Goal: Information Seeking & Learning: Learn about a topic

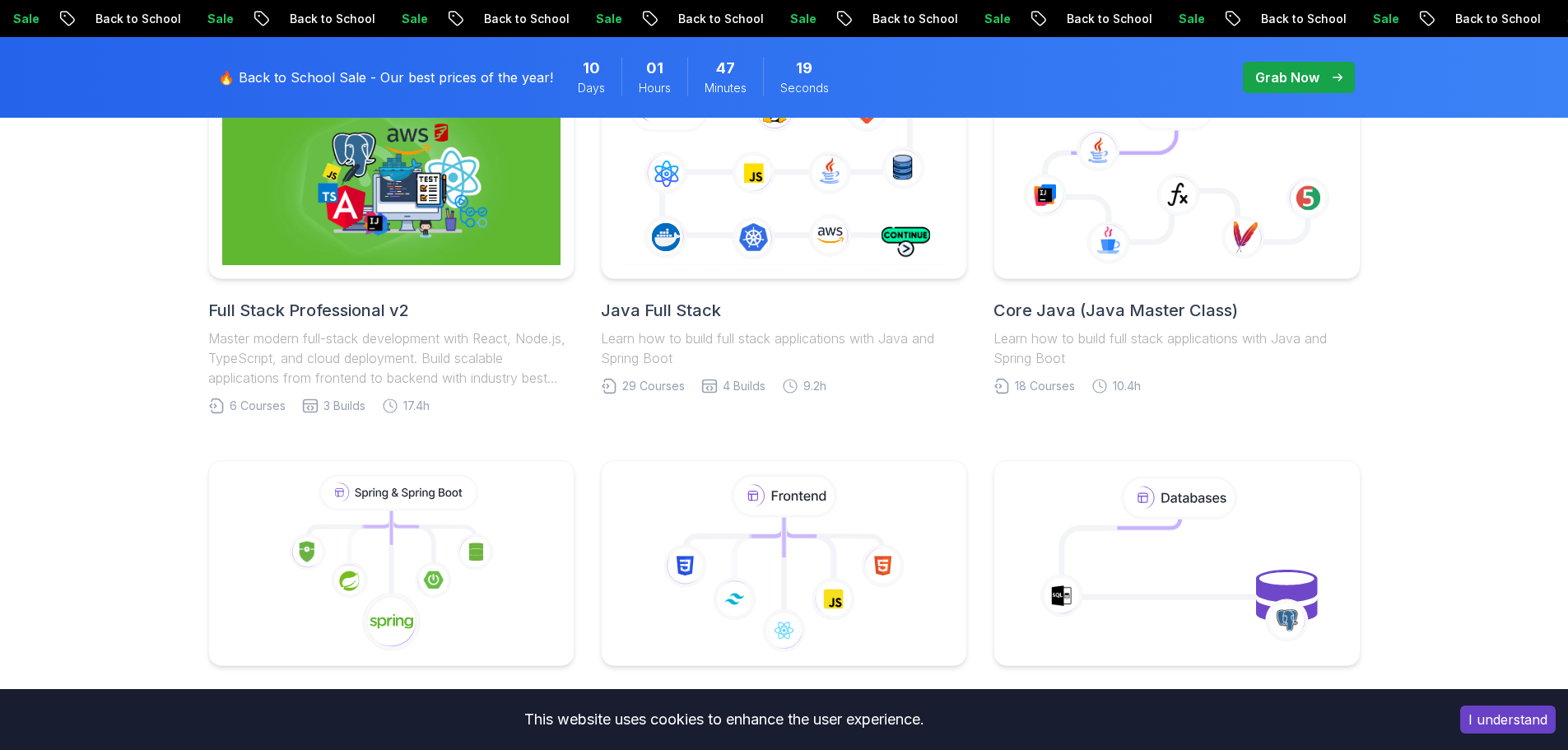
click at [403, 273] on div at bounding box center [391, 176] width 366 height 206
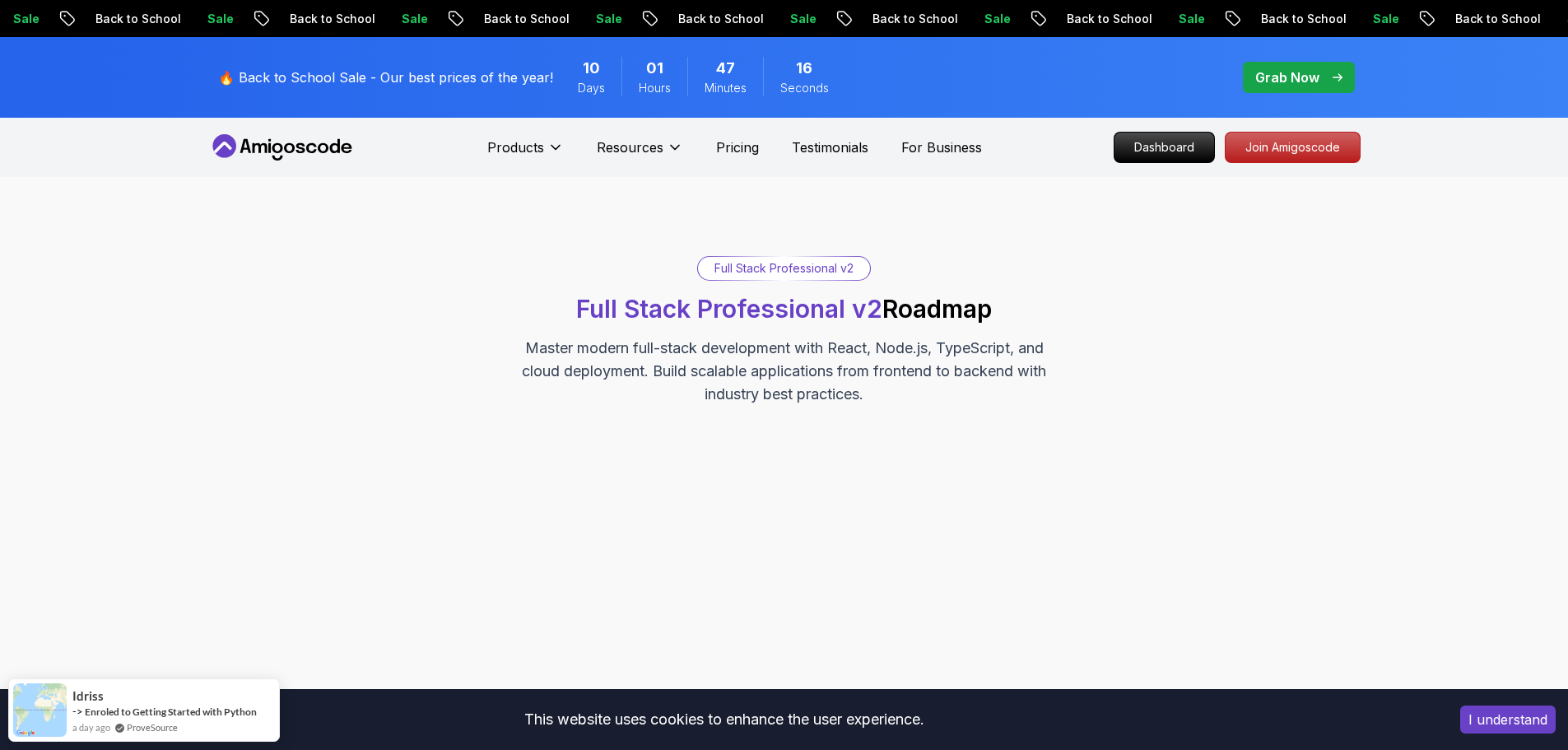
click at [1062, 432] on div "Full Stack Professional v2 Full Stack Professional v2 Roadmap Master modern ful…" at bounding box center [784, 447] width 1153 height 382
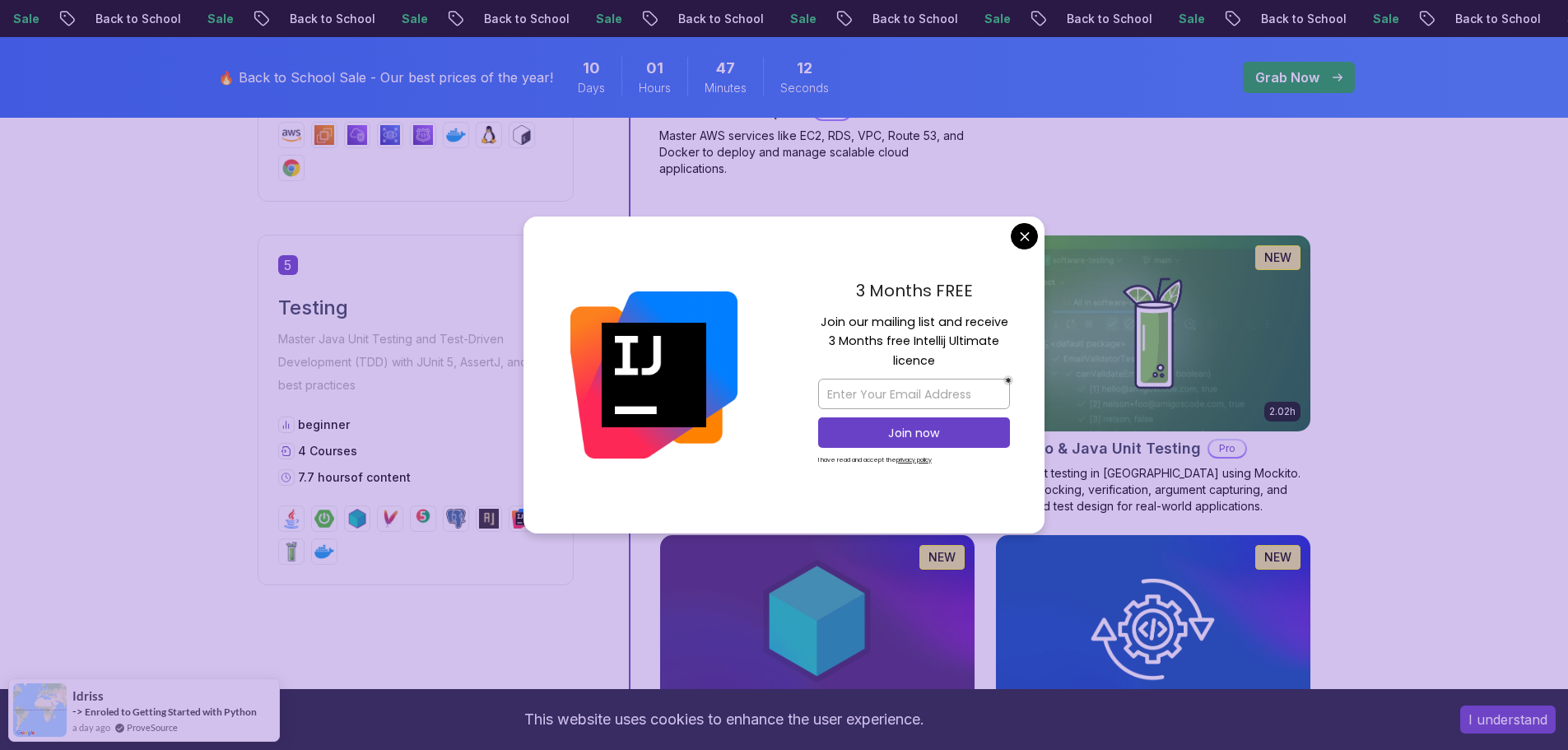
scroll to position [2306, 0]
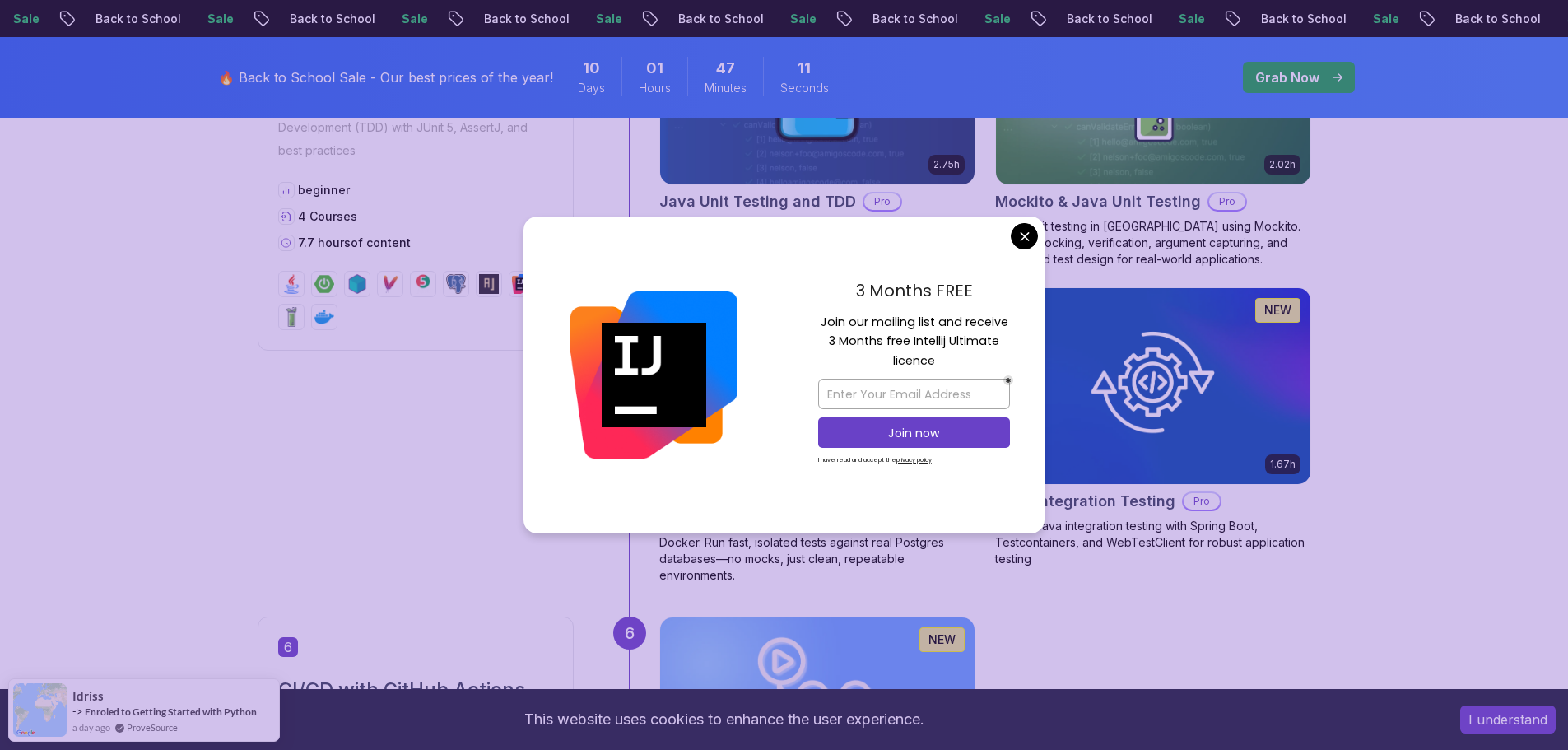
click at [1020, 239] on body "Sale Back to School Sale Back to School Sale Back to School Sale Back to School…" at bounding box center [784, 135] width 1568 height 4882
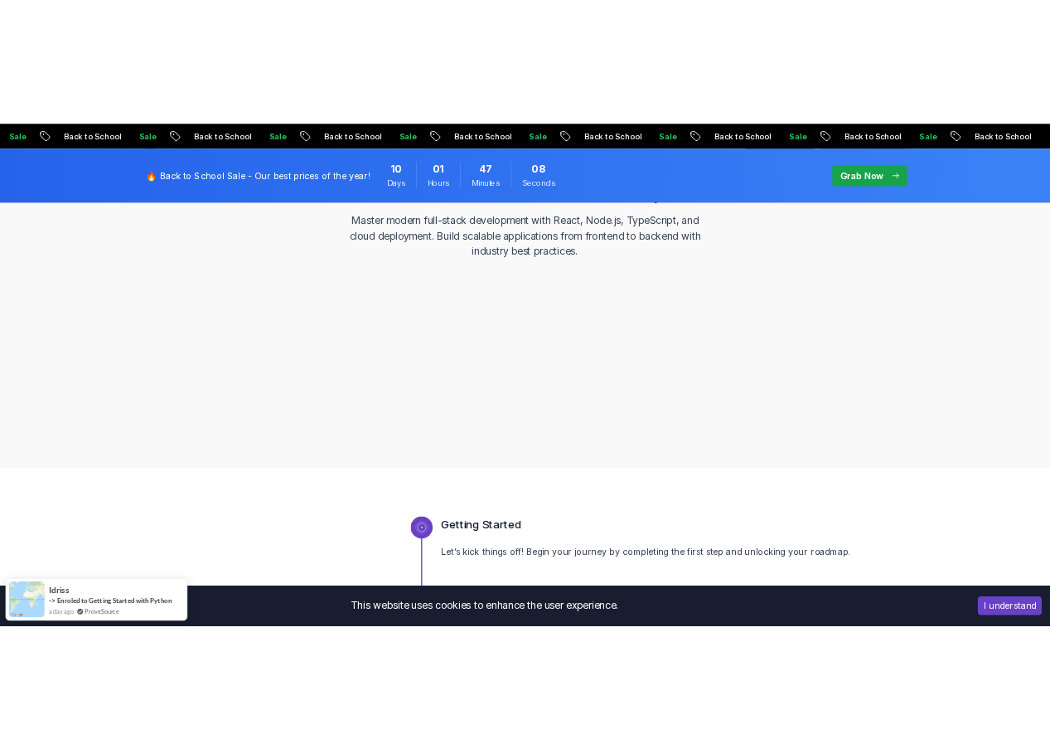
scroll to position [151, 0]
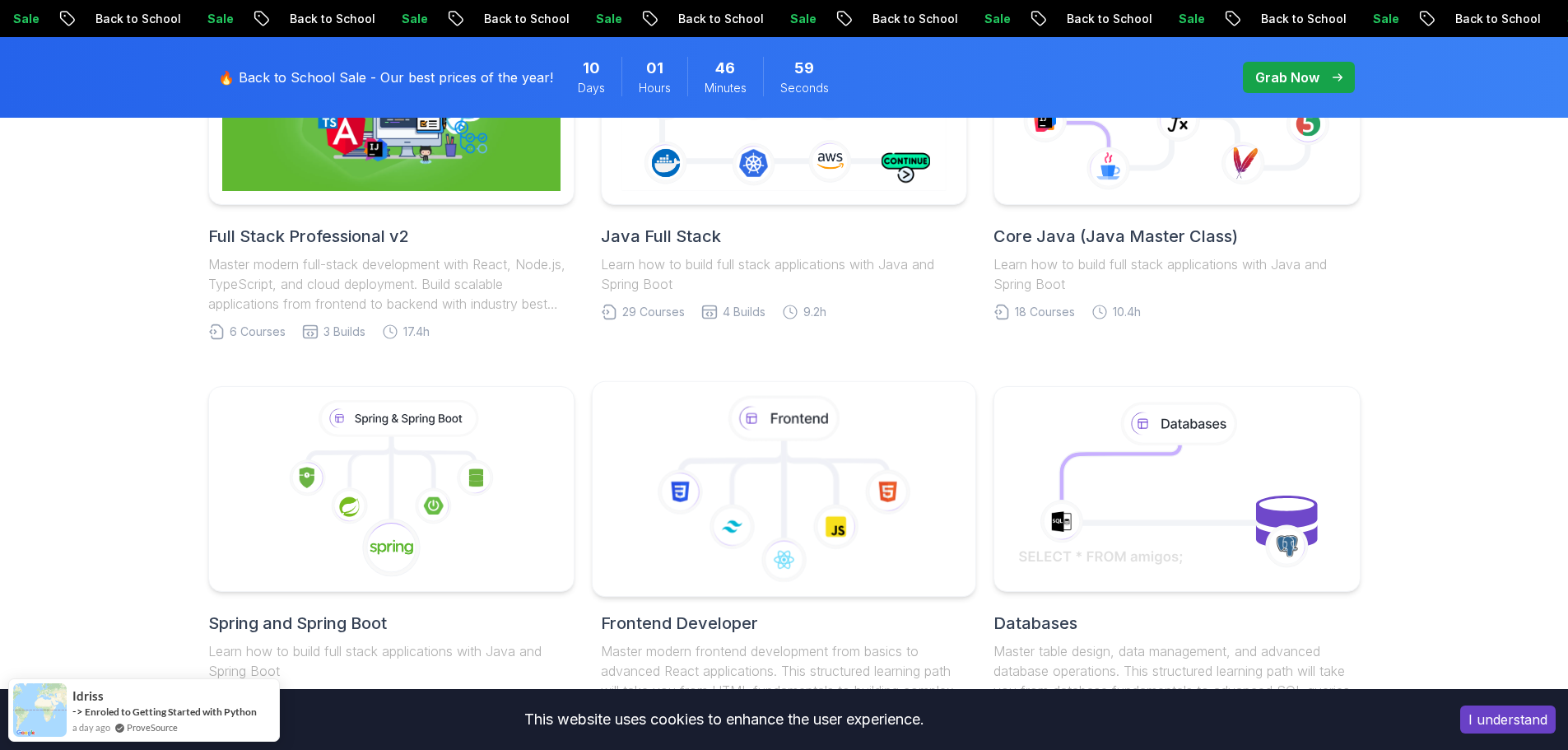
scroll to position [562, 0]
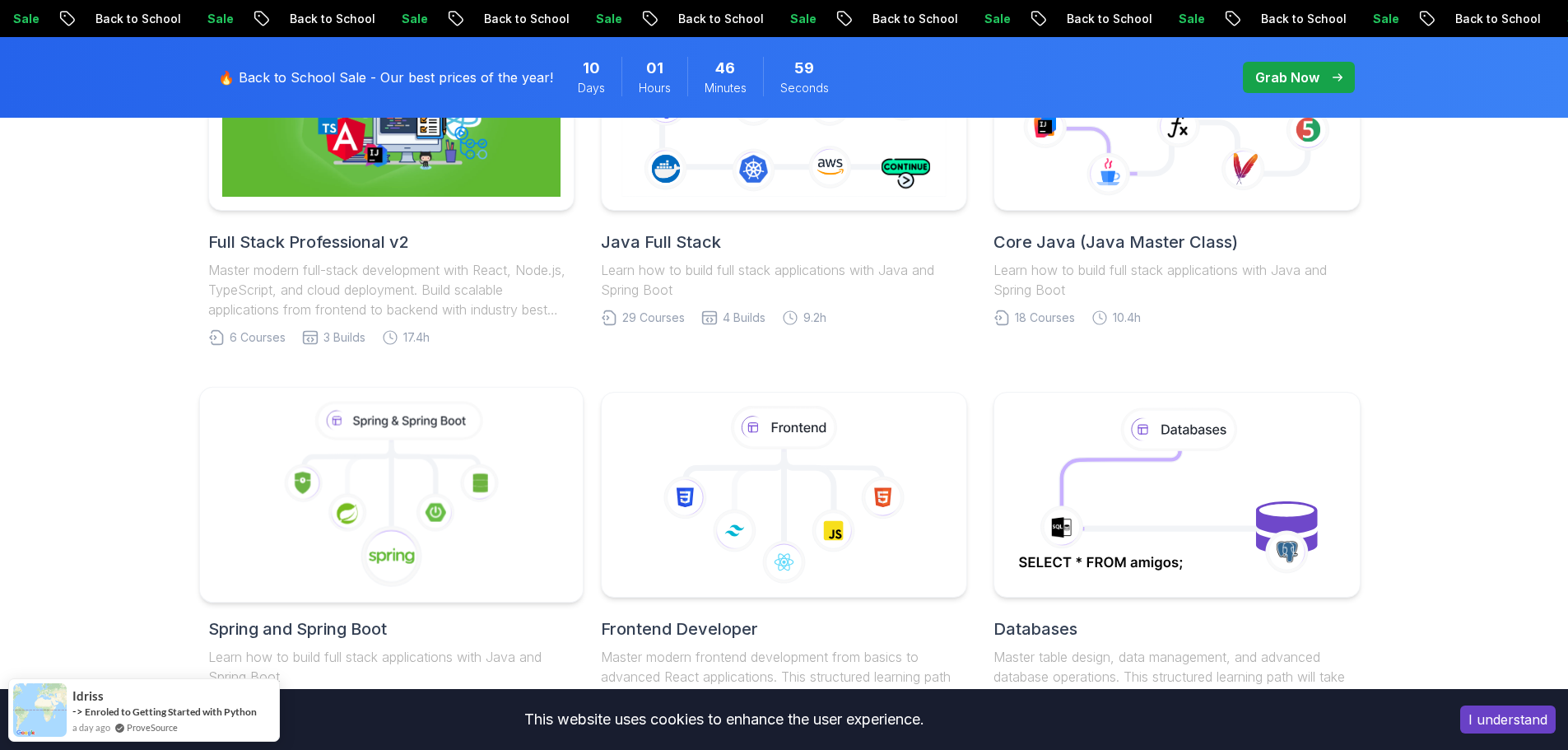
click at [560, 534] on icon at bounding box center [391, 496] width 356 height 187
click at [726, 484] on icon at bounding box center [784, 496] width 356 height 187
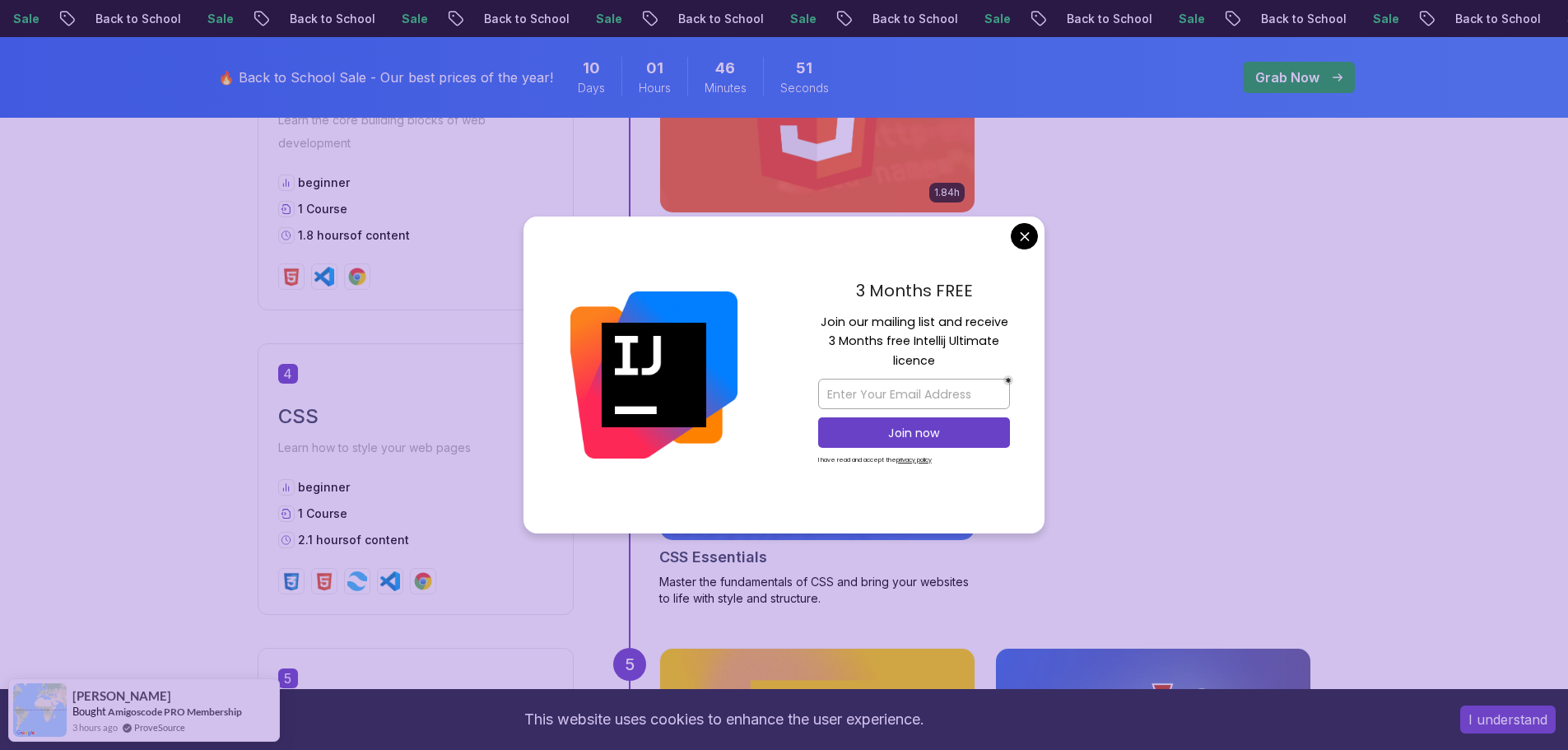
scroll to position [1729, 0]
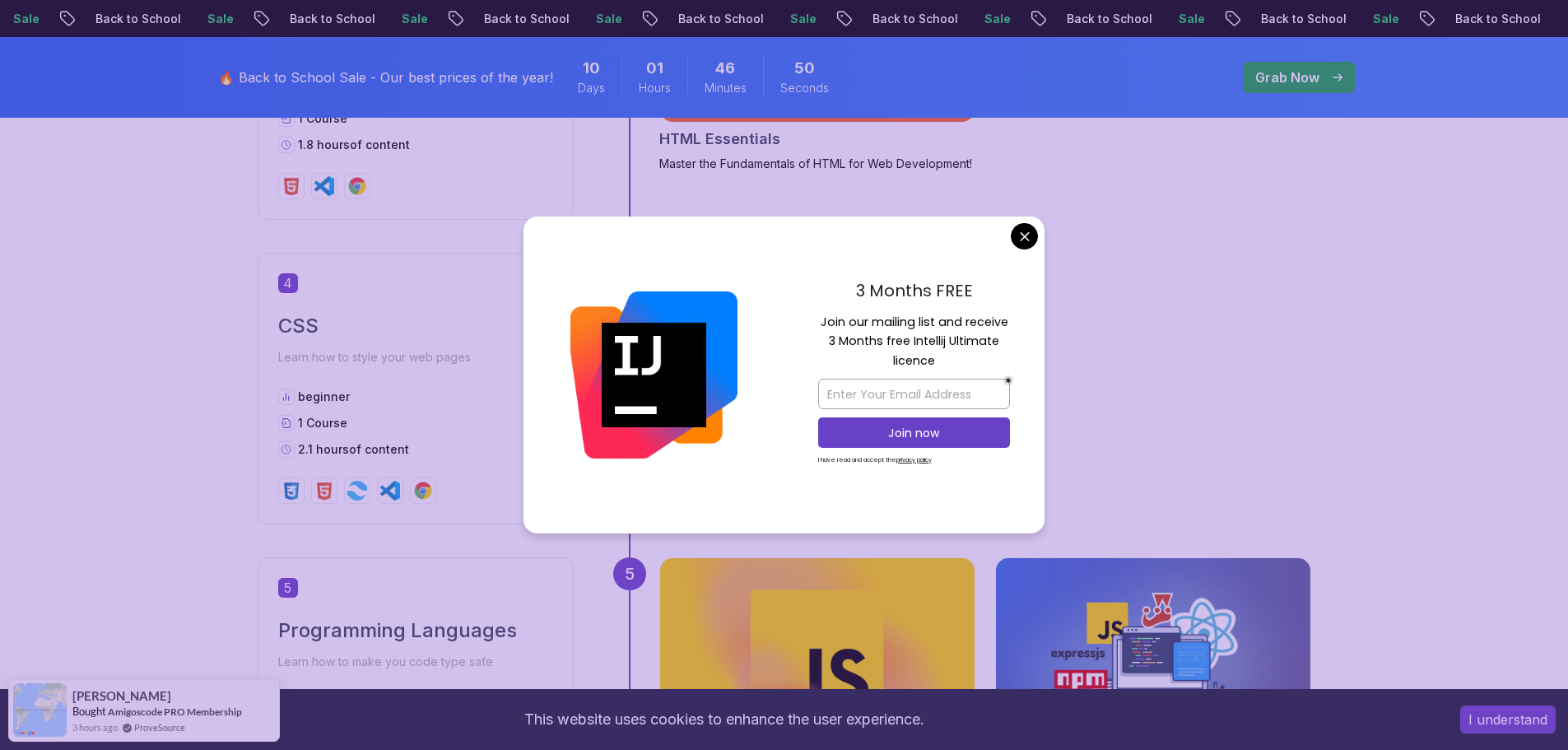
click at [1015, 240] on body "Sale Back to School Sale Back to School Sale Back to School Sale Back to School…" at bounding box center [784, 672] width 1568 height 4803
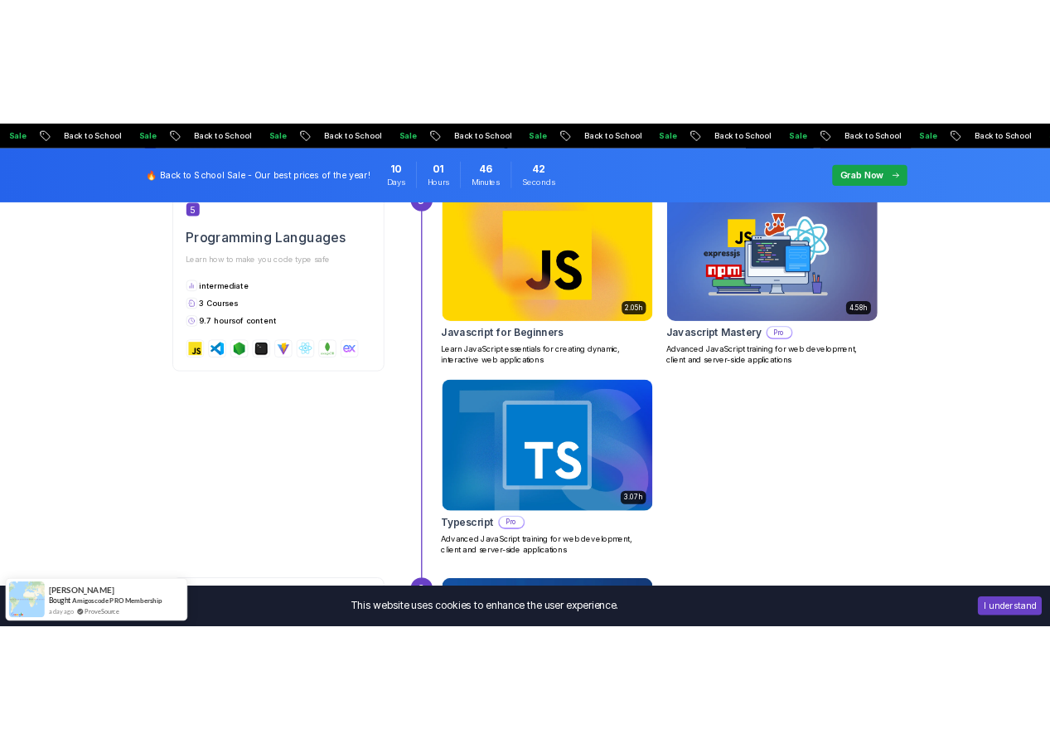
scroll to position [2182, 0]
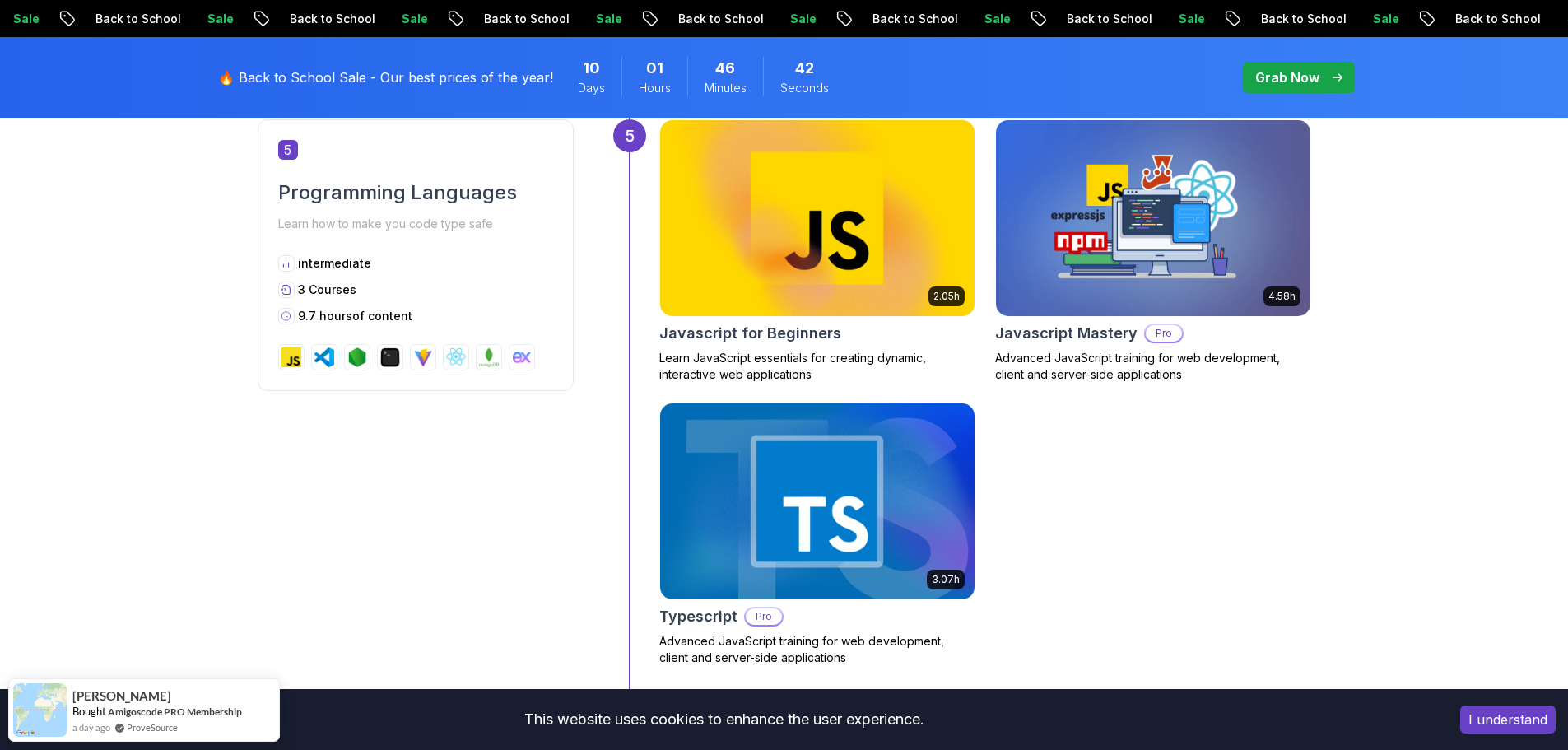
click at [738, 384] on div "2.05h Javascript for Beginners Learn JavaScript essentials for creating dynamic…" at bounding box center [985, 392] width 652 height 547
